Goal: Information Seeking & Learning: Learn about a topic

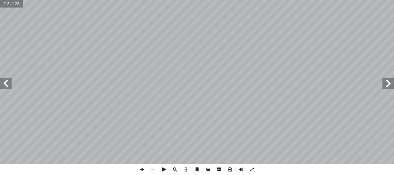
click at [7, 89] on span at bounding box center [6, 84] width 12 height 12
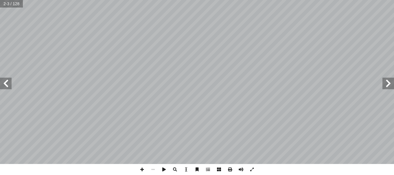
click at [7, 89] on span at bounding box center [6, 84] width 12 height 12
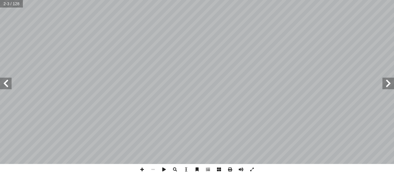
click at [7, 89] on span at bounding box center [6, 84] width 12 height 12
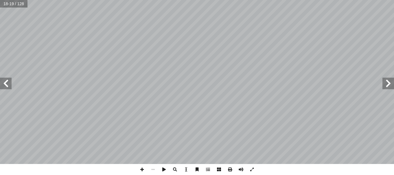
click at [7, 89] on span at bounding box center [6, 84] width 12 height 12
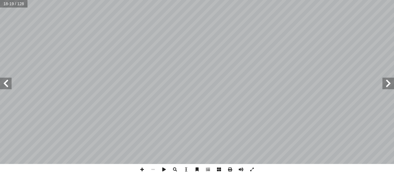
click at [7, 89] on span at bounding box center [6, 84] width 12 height 12
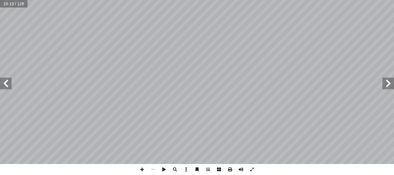
click at [7, 89] on span at bounding box center [6, 84] width 12 height 12
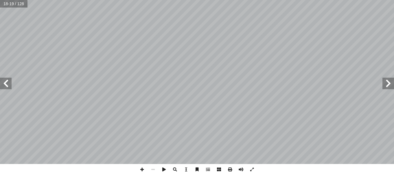
click at [7, 89] on span at bounding box center [6, 84] width 12 height 12
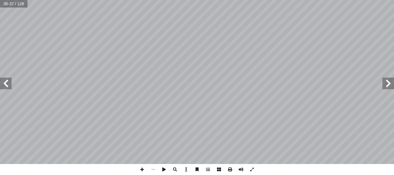
click at [7, 89] on span at bounding box center [6, 84] width 12 height 12
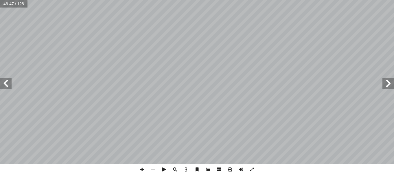
click at [7, 89] on span at bounding box center [6, 84] width 12 height 12
click at [252, 167] on span at bounding box center [251, 169] width 11 height 11
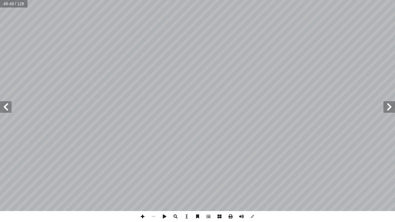
click at [141, 174] on span at bounding box center [142, 216] width 11 height 11
click at [5, 109] on span at bounding box center [6, 107] width 12 height 12
click at [11, 106] on span at bounding box center [6, 107] width 12 height 12
click at [390, 104] on span at bounding box center [390, 107] width 12 height 12
click at [303, 119] on div "46 )10 + 1( × 8 = 11 × 8 )10× 8( + )1 × 8( = + = = 9× ) 10 + 6 ( = 9 ×16 ×10 + …" at bounding box center [197, 105] width 395 height 211
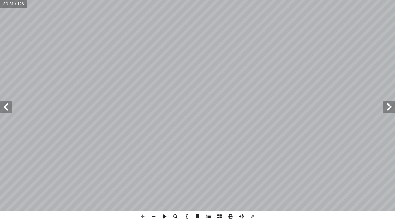
click at [387, 106] on span at bounding box center [390, 107] width 12 height 12
click at [8, 110] on span at bounding box center [6, 107] width 12 height 12
click at [391, 107] on span at bounding box center [390, 107] width 12 height 12
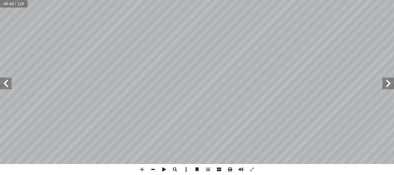
click at [152, 169] on span at bounding box center [153, 169] width 11 height 11
click at [8, 86] on span at bounding box center [6, 84] width 12 height 12
click at [5, 84] on span at bounding box center [6, 84] width 12 height 12
click at [8, 82] on span at bounding box center [6, 84] width 12 height 12
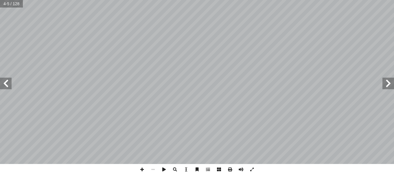
click at [8, 82] on span at bounding box center [6, 84] width 12 height 12
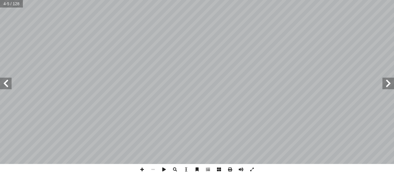
click at [8, 82] on span at bounding box center [6, 84] width 12 height 12
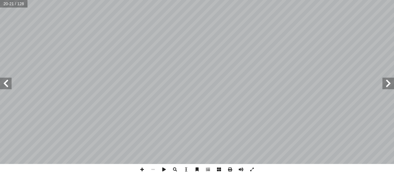
click at [8, 82] on span at bounding box center [6, 84] width 12 height 12
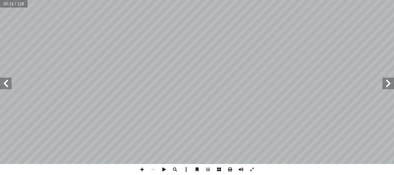
click at [8, 82] on span at bounding box center [6, 84] width 12 height 12
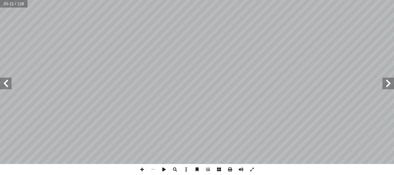
click at [8, 82] on span at bounding box center [6, 84] width 12 height 12
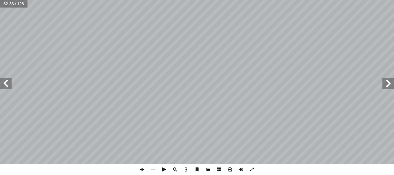
click at [8, 82] on span at bounding box center [6, 84] width 12 height 12
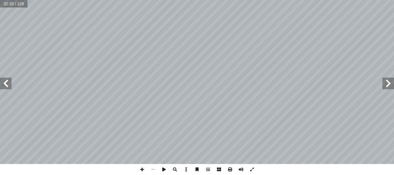
click at [8, 82] on span at bounding box center [6, 84] width 12 height 12
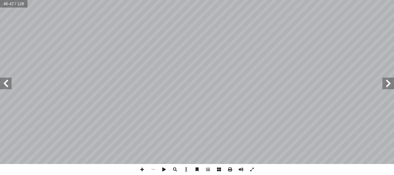
click at [8, 82] on span at bounding box center [6, 84] width 12 height 12
click at [253, 166] on span at bounding box center [251, 169] width 11 height 11
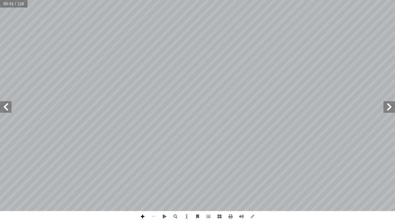
click at [141, 174] on span at bounding box center [142, 216] width 11 height 11
